Goal: Task Accomplishment & Management: Manage account settings

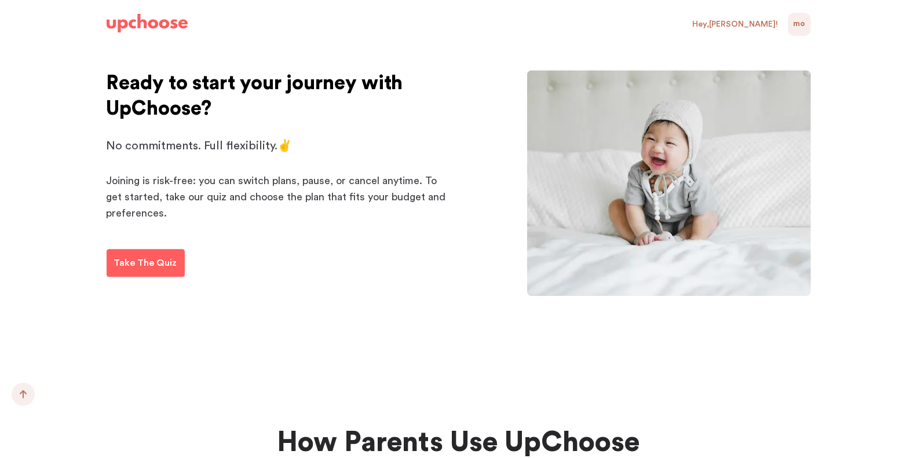
scroll to position [1488, 0]
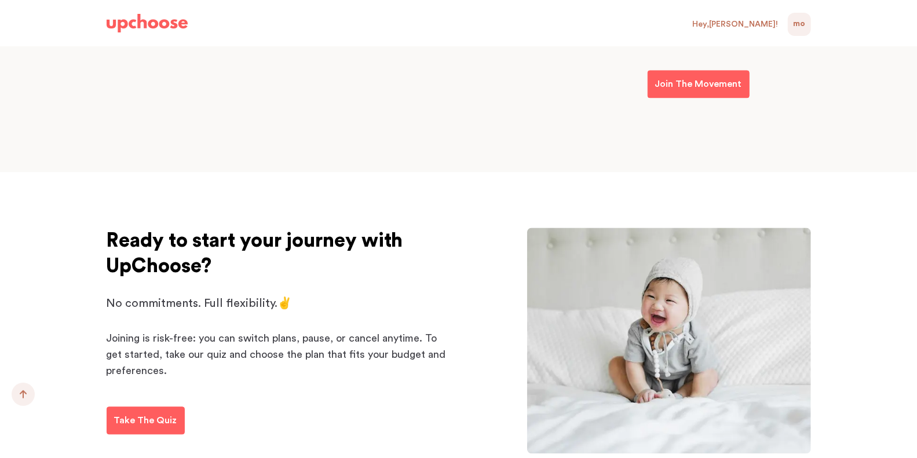
click at [806, 23] on div "MO NaN" at bounding box center [799, 24] width 23 height 23
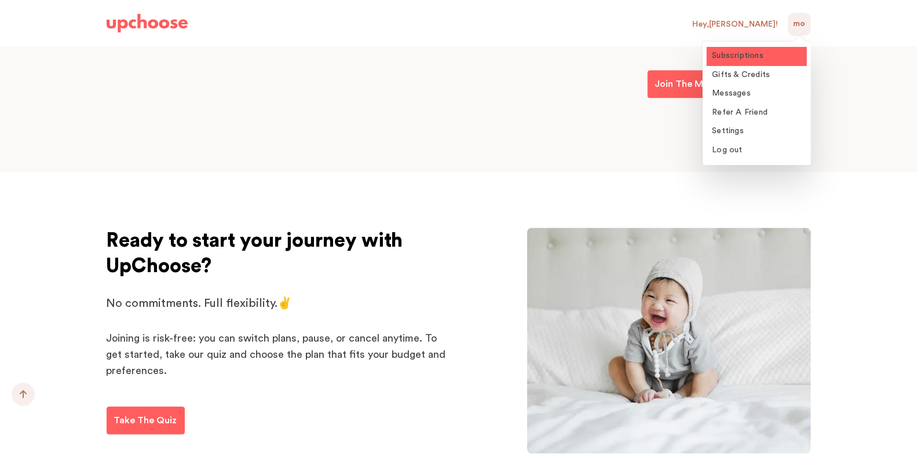
click at [751, 56] on span "Subscriptions" at bounding box center [739, 56] width 52 height 8
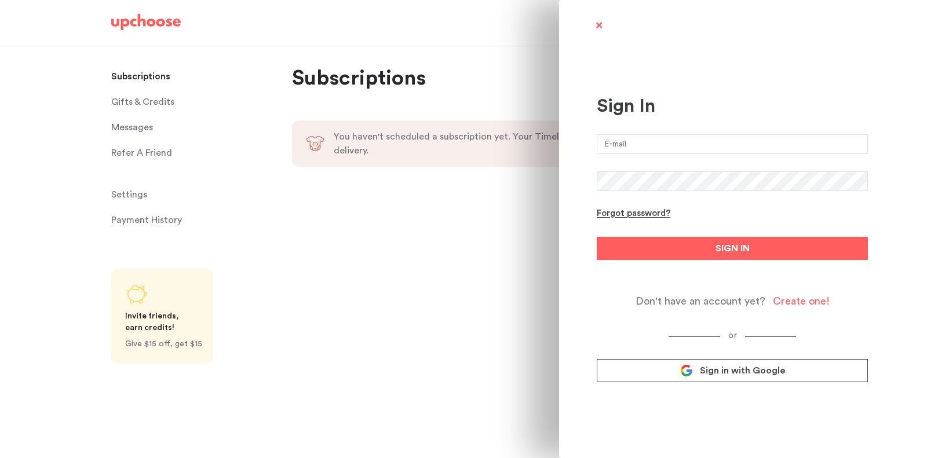
click at [708, 377] on span "Sign in with Google" at bounding box center [742, 371] width 85 height 12
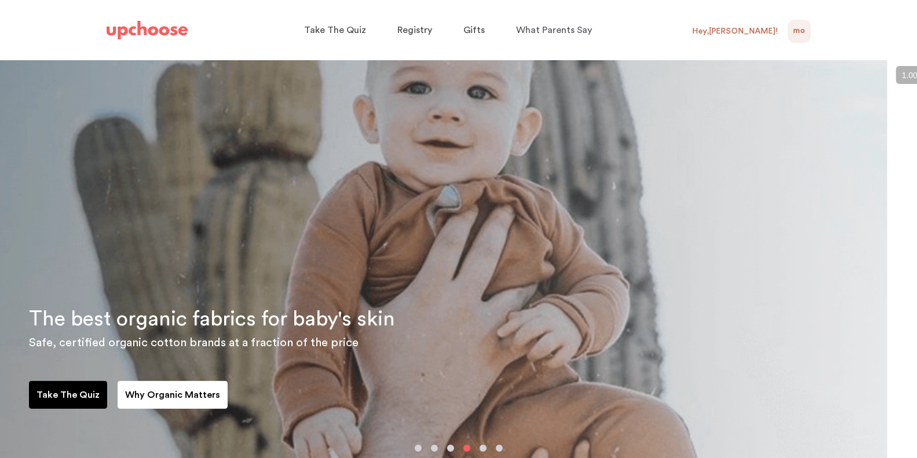
click at [802, 30] on span "MO" at bounding box center [799, 31] width 12 height 14
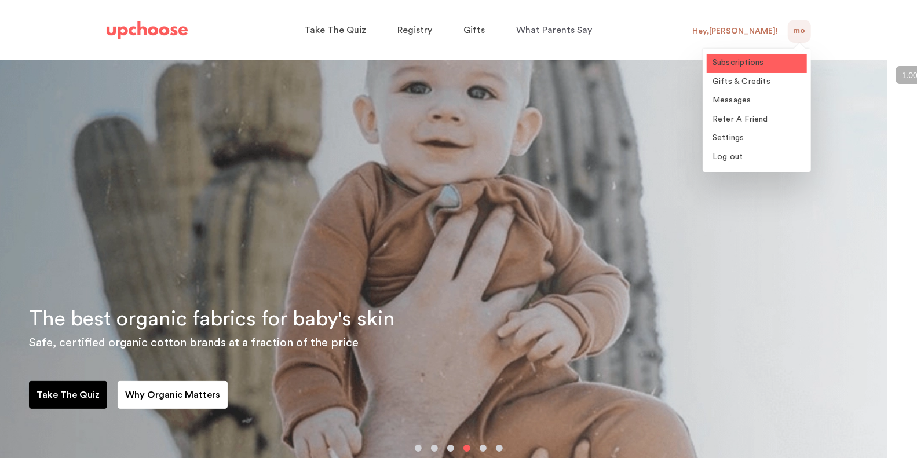
click at [741, 61] on span "Subscriptions" at bounding box center [739, 63] width 52 height 8
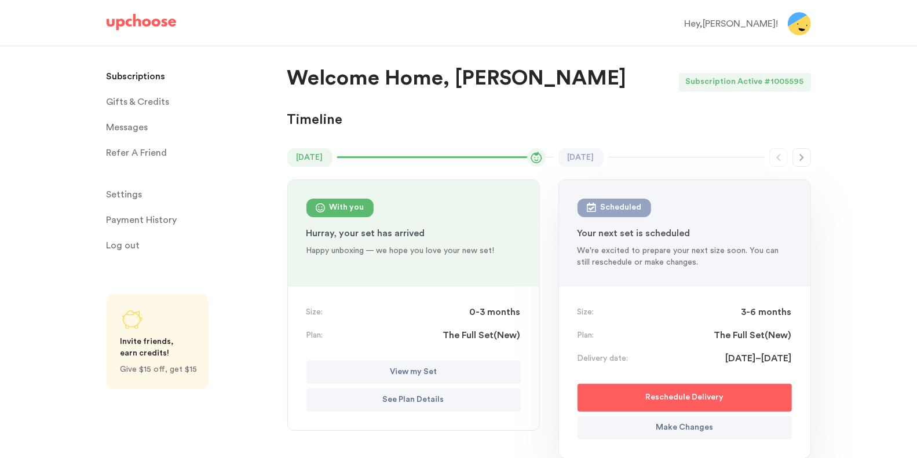
click at [770, 82] on div "# 1005595" at bounding box center [788, 82] width 46 height 19
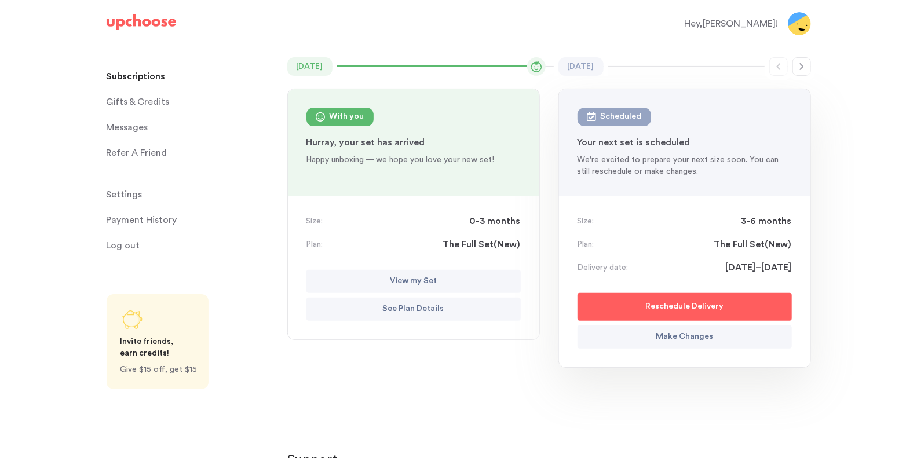
scroll to position [94, 0]
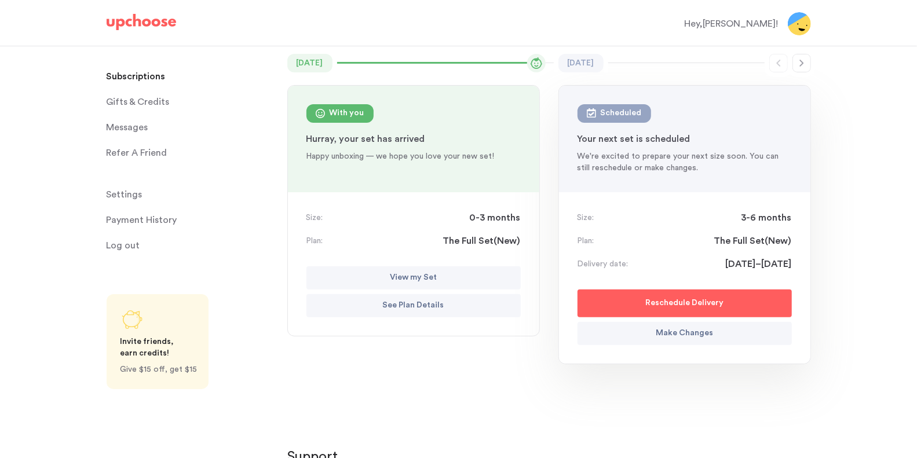
click at [730, 303] on button "Reschedule Delivery" at bounding box center [685, 304] width 214 height 28
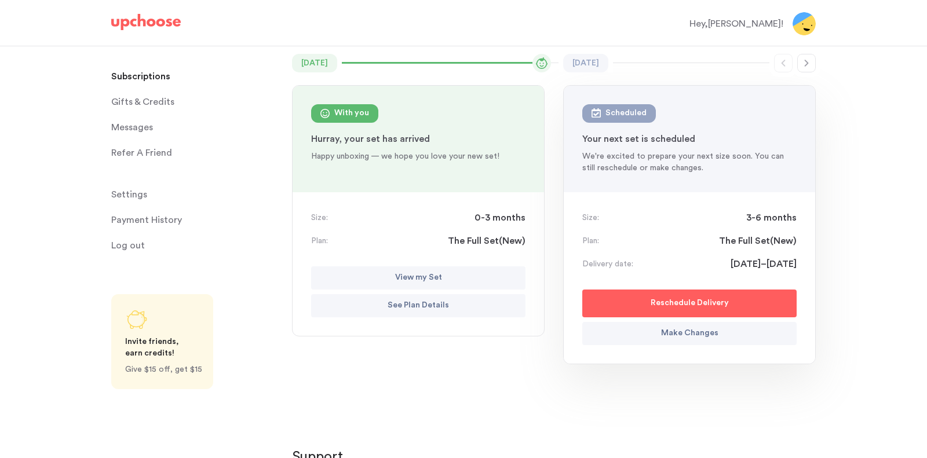
select select "October"
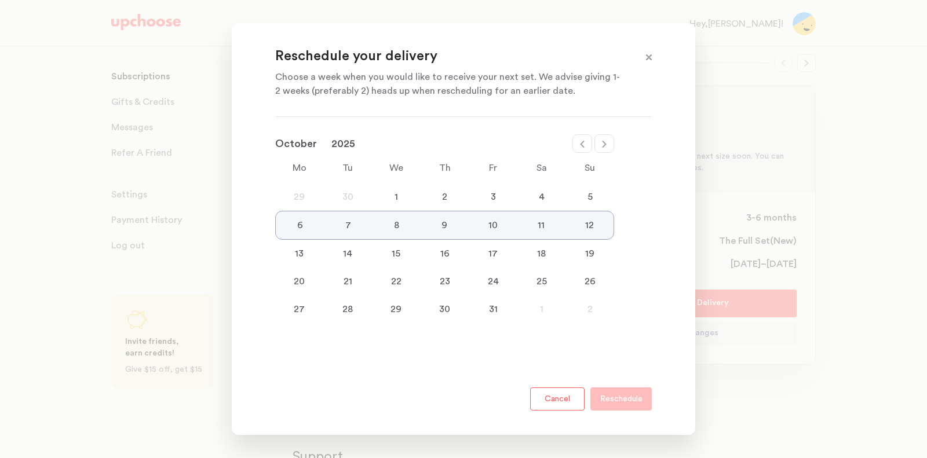
click at [399, 200] on div "1" at bounding box center [396, 197] width 49 height 14
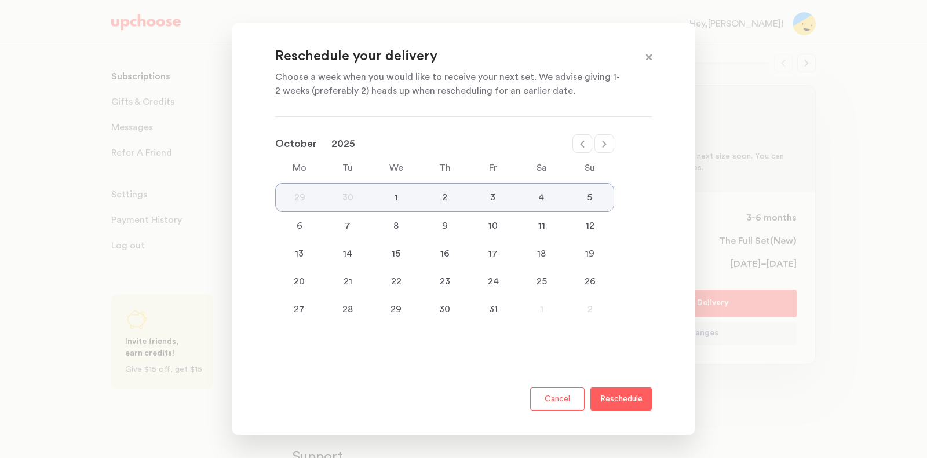
click at [645, 57] on span at bounding box center [649, 57] width 15 height 15
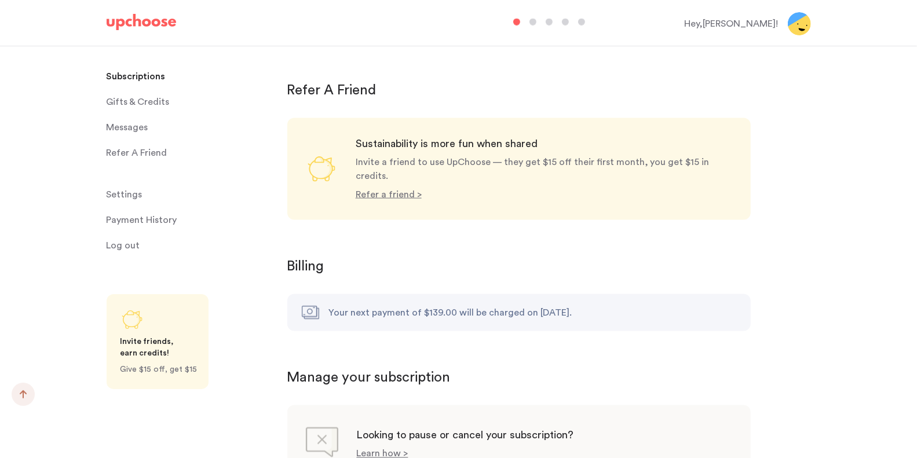
scroll to position [977, 0]
